Goal: Information Seeking & Learning: Check status

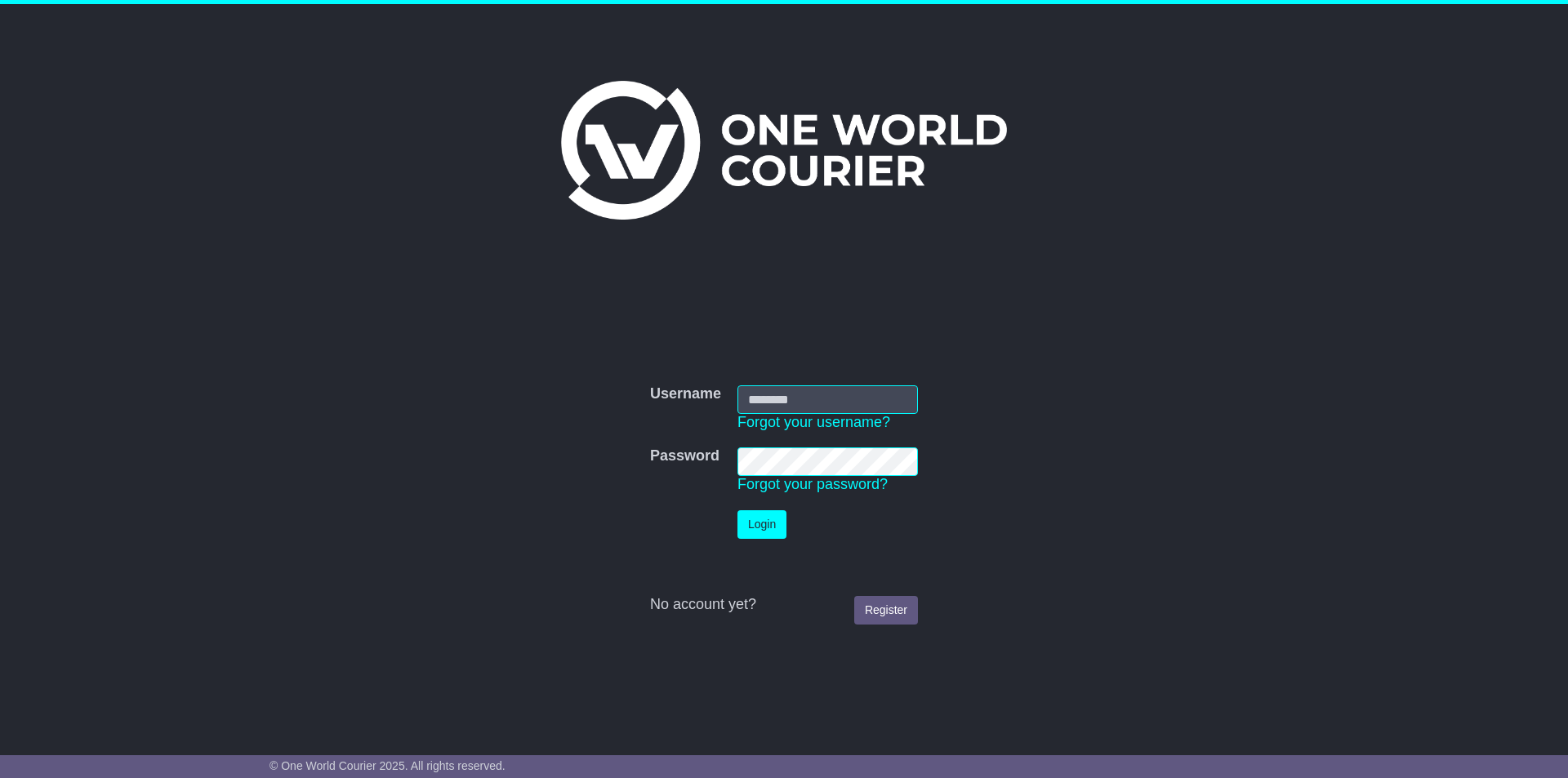
type input "**********"
click at [768, 535] on button "Login" at bounding box center [761, 524] width 49 height 28
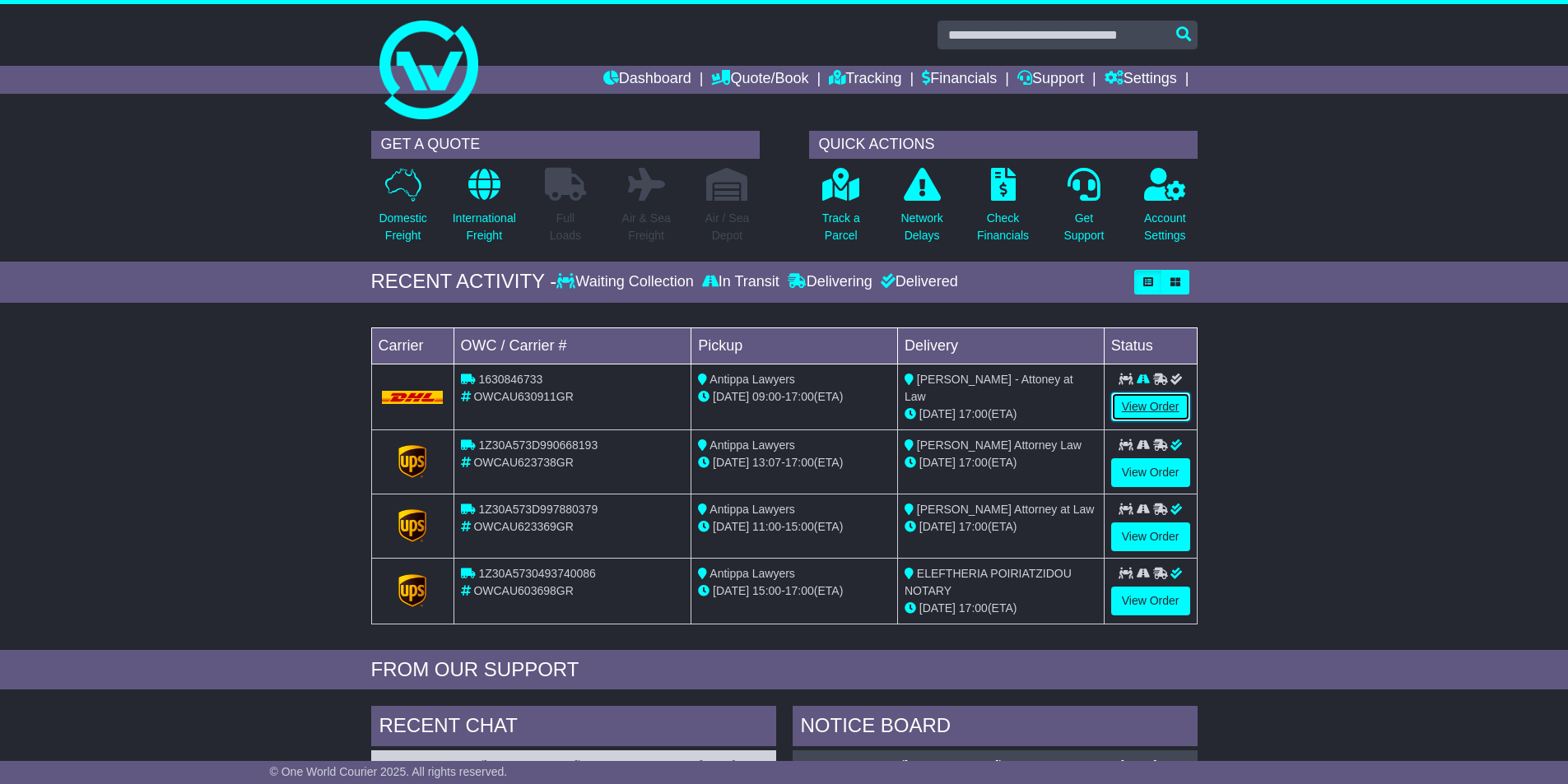
click at [1178, 408] on link "View Order" at bounding box center [1150, 406] width 79 height 28
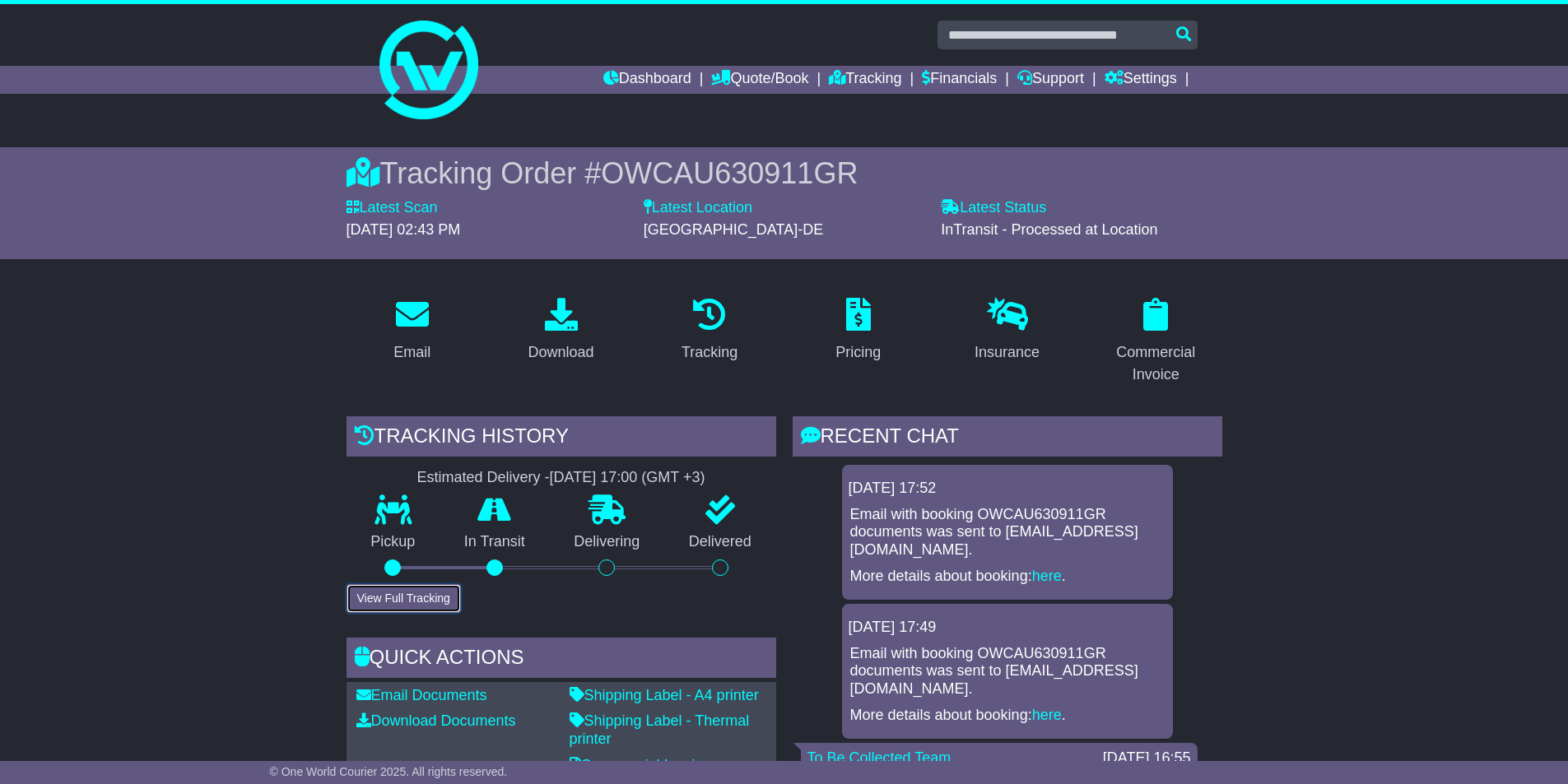
click at [443, 593] on button "View Full Tracking" at bounding box center [403, 597] width 114 height 28
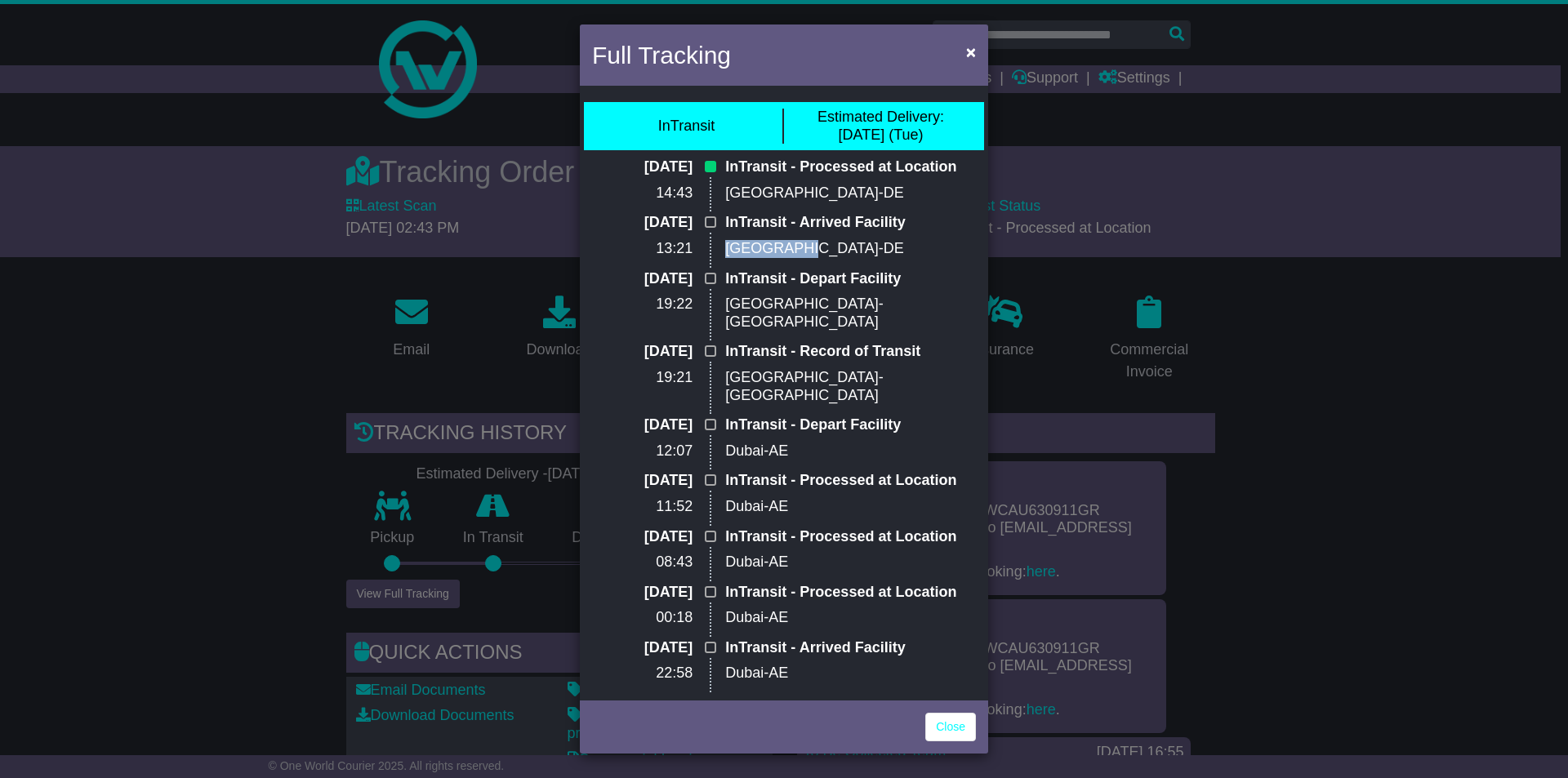
drag, startPoint x: 804, startPoint y: 266, endPoint x: 729, endPoint y: 267, distance: 75.0
click at [729, 258] on p "[GEOGRAPHIC_DATA]-DE" at bounding box center [850, 248] width 250 height 18
copy p "[GEOGRAPHIC_DATA]-DE"
click at [1401, 403] on div "Full Tracking × InTransit Estimated Delivery: [DATE] (Tue) [DATE] 14:43 InTrans…" at bounding box center [784, 389] width 1568 height 778
